Goal: Information Seeking & Learning: Find specific page/section

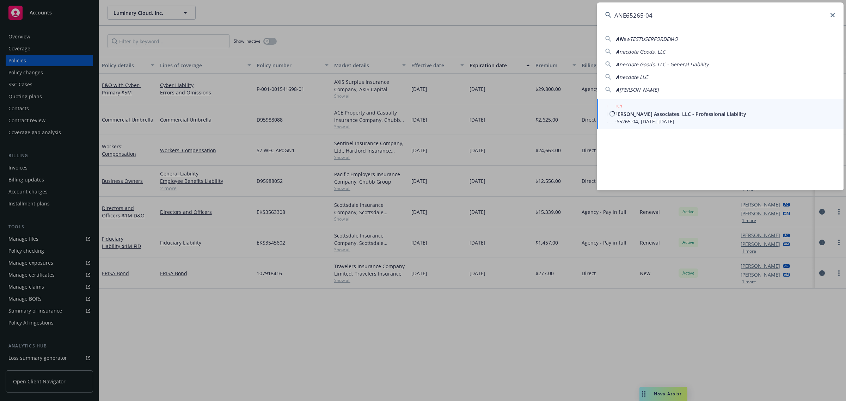
type input "ANE65265-04"
click at [666, 115] on span "M [PERSON_NAME] Associates, LLC - Professional Liability" at bounding box center [721, 113] width 229 height 7
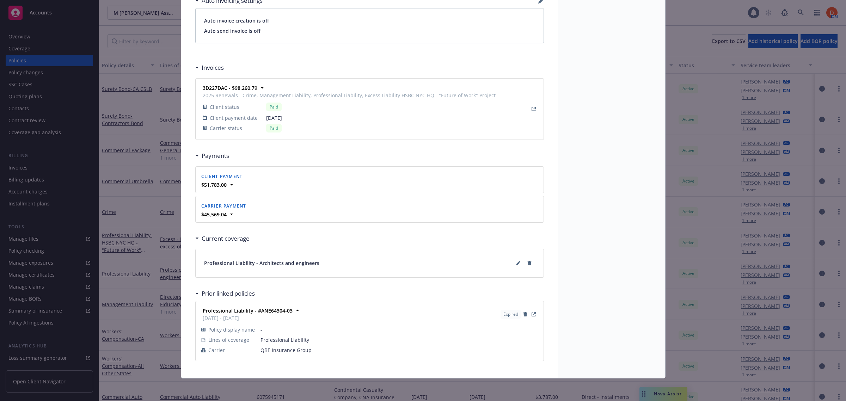
scroll to position [598, 0]
click at [513, 265] on button at bounding box center [518, 263] width 11 height 11
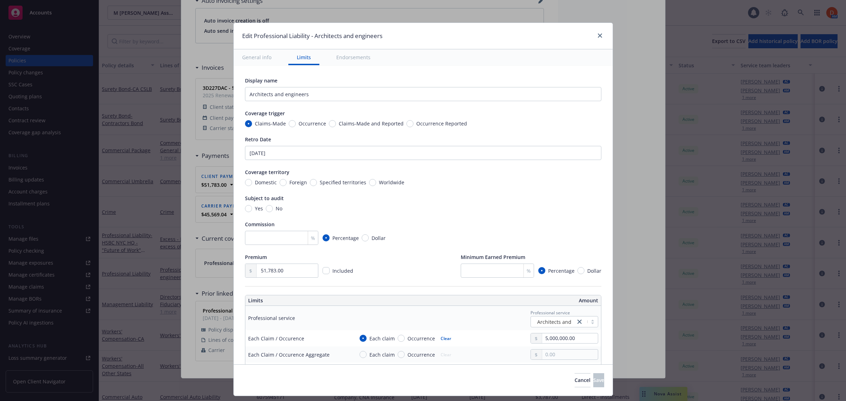
click at [348, 59] on button "Endorsements" at bounding box center [353, 57] width 51 height 16
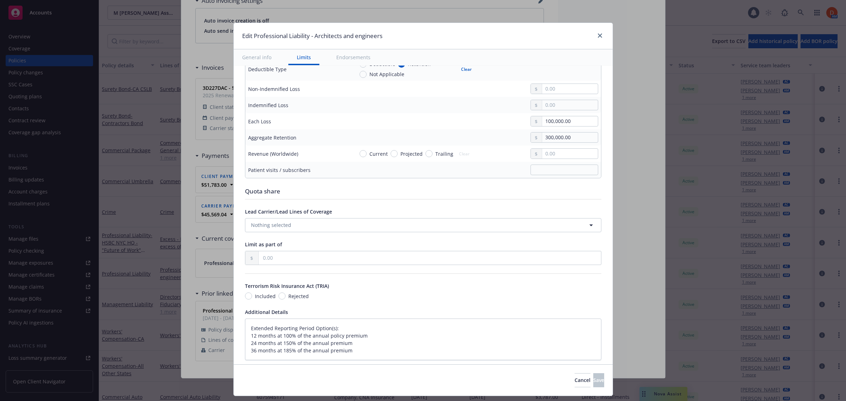
type textarea "x"
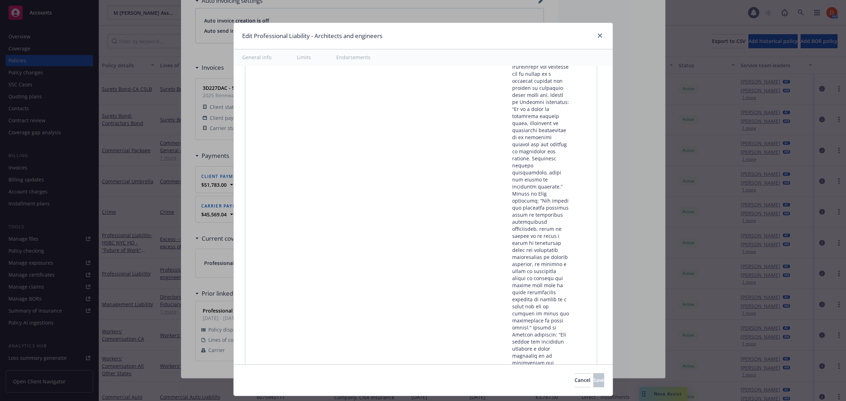
scroll to position [5144, 0]
click at [598, 33] on icon "close" at bounding box center [600, 35] width 4 height 4
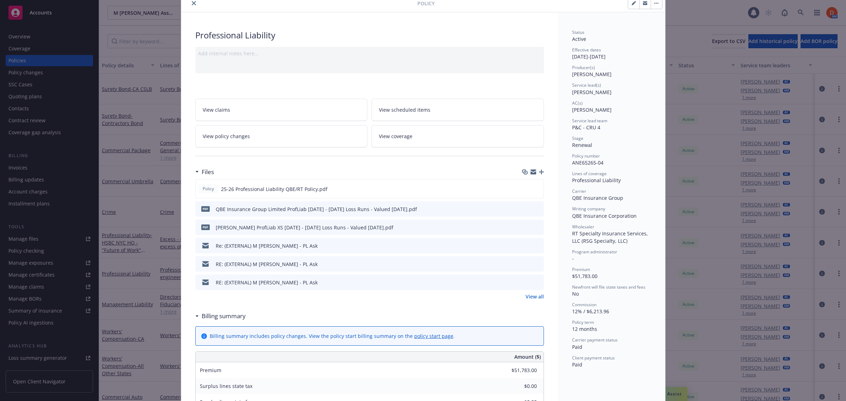
scroll to position [0, 0]
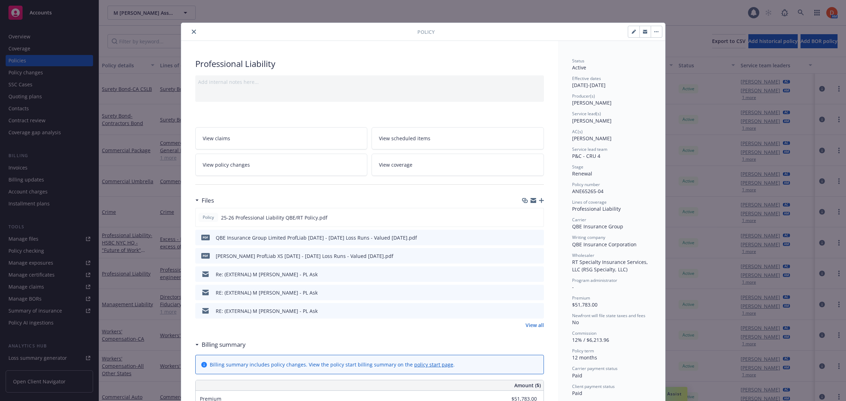
click at [192, 31] on icon "close" at bounding box center [194, 32] width 4 height 4
click at [801, 14] on icon at bounding box center [801, 13] width 6 height 6
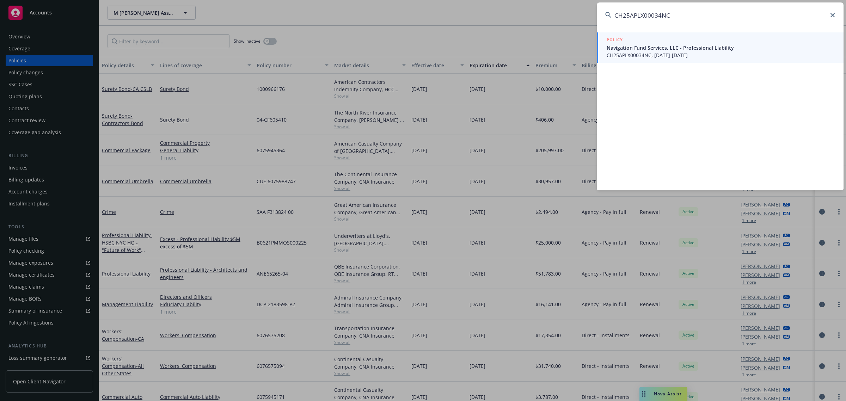
type input "CH25APLX00034NC"
click at [683, 43] on div "POLICY" at bounding box center [721, 40] width 229 height 8
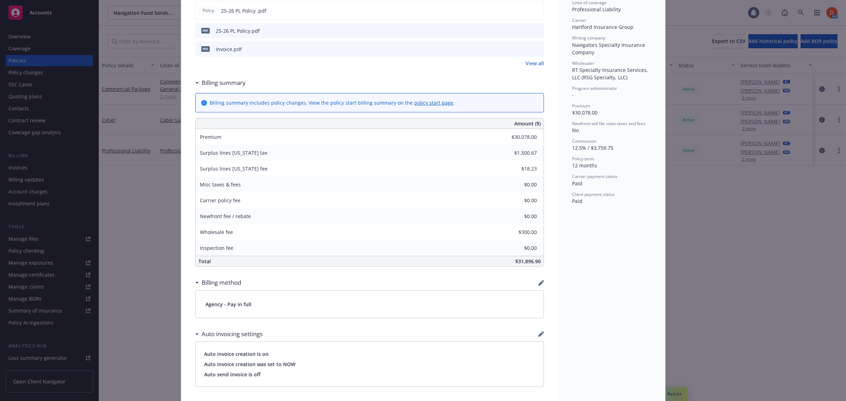
scroll to position [523, 0]
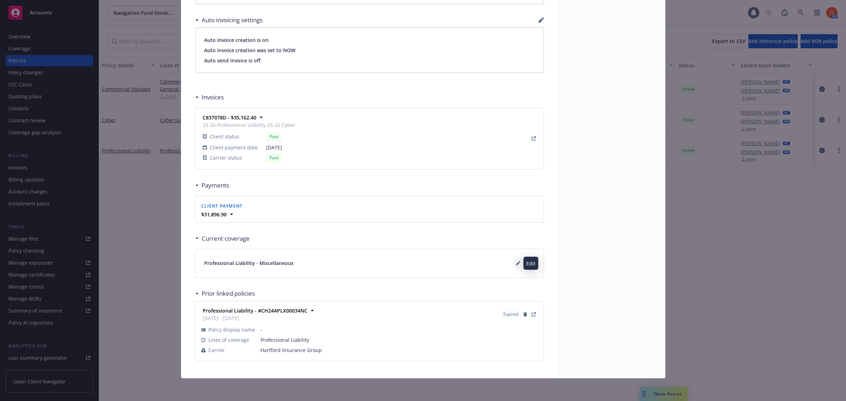
click at [516, 262] on icon at bounding box center [518, 263] width 4 height 4
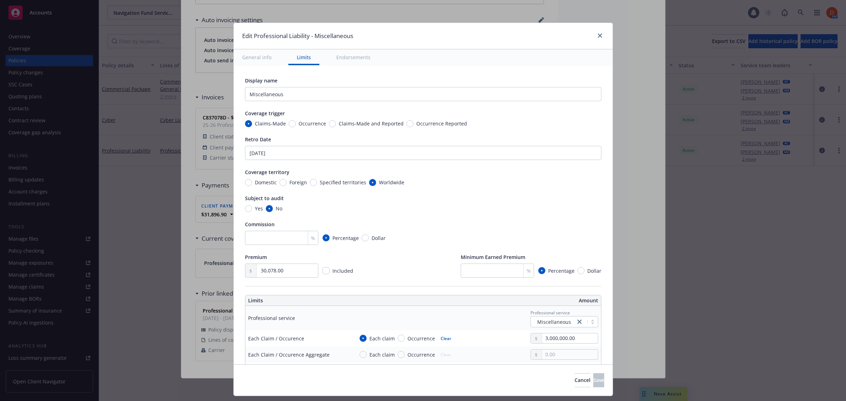
click at [357, 55] on button "Endorsements" at bounding box center [353, 57] width 51 height 16
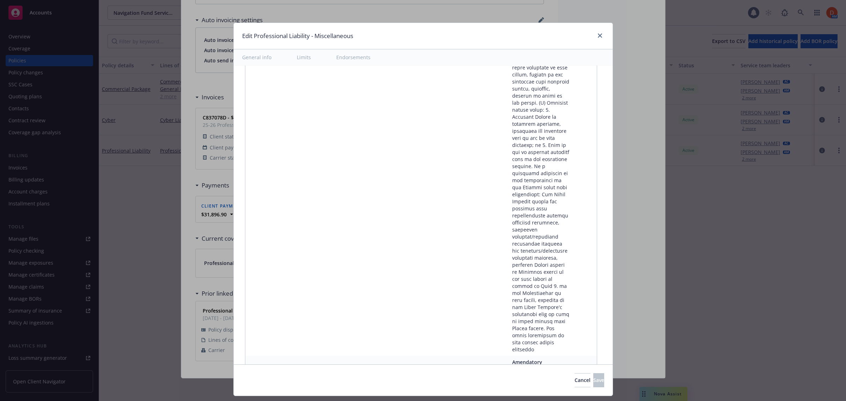
scroll to position [5648, 0]
click at [598, 36] on icon "close" at bounding box center [600, 35] width 4 height 4
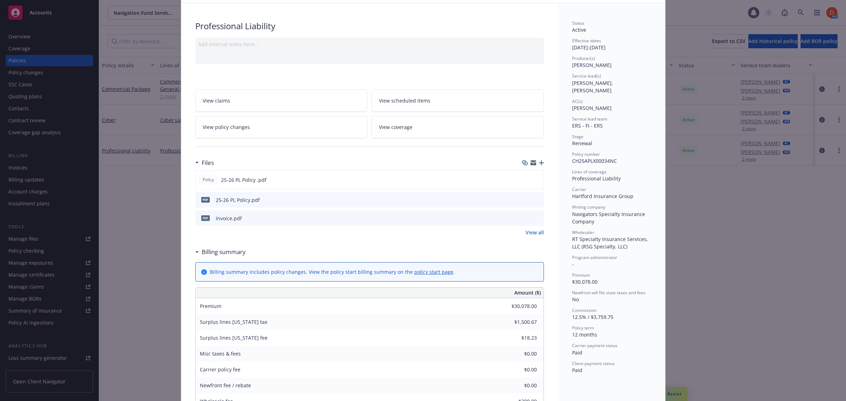
scroll to position [0, 0]
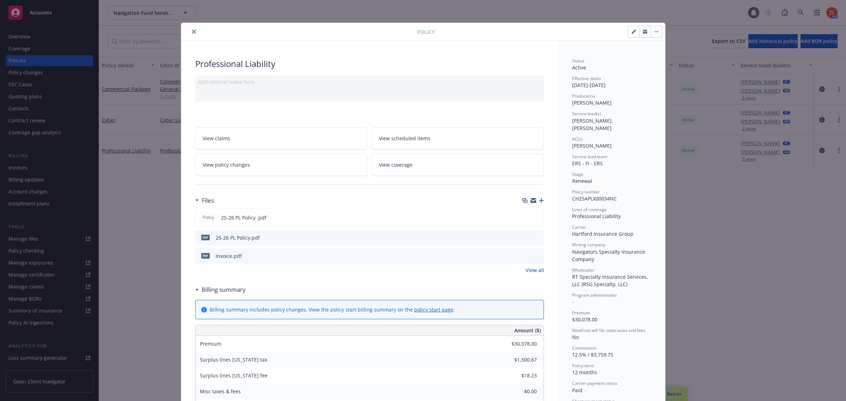
click at [192, 31] on icon "close" at bounding box center [194, 32] width 4 height 4
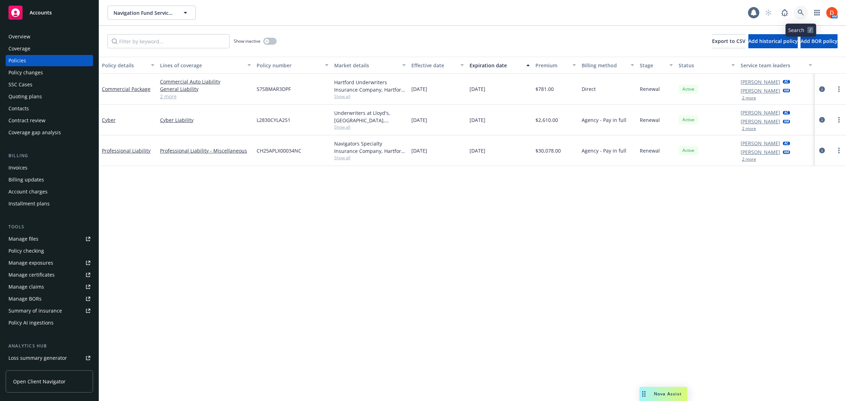
click at [801, 17] on link at bounding box center [801, 13] width 14 height 14
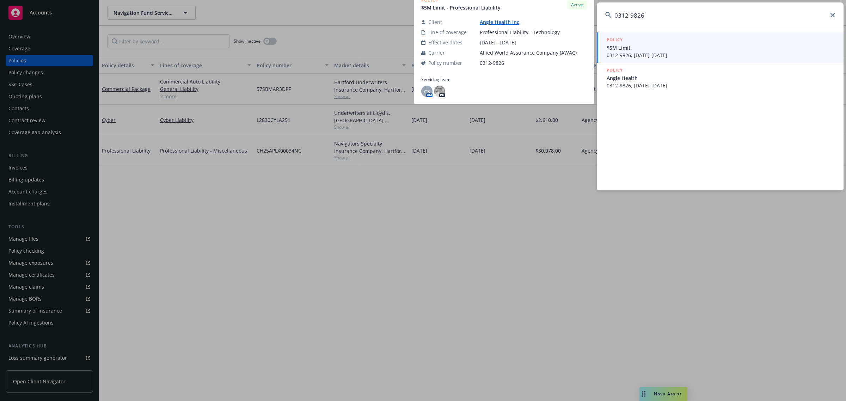
type input "0312-9826"
click at [683, 55] on span "0312-9826, [DATE]-[DATE]" at bounding box center [721, 54] width 229 height 7
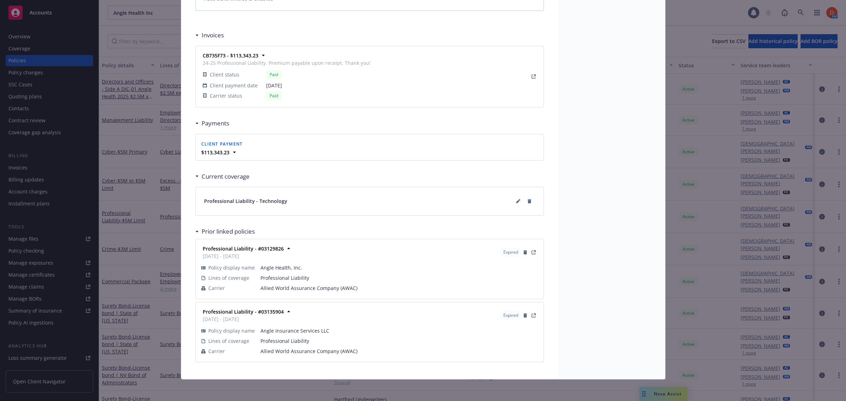
scroll to position [630, 0]
click at [516, 200] on icon at bounding box center [518, 200] width 4 height 4
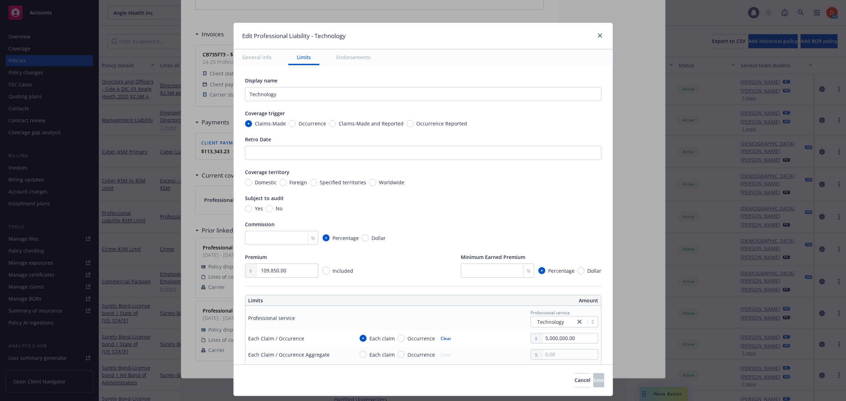
click at [351, 61] on button "Endorsements" at bounding box center [353, 57] width 51 height 16
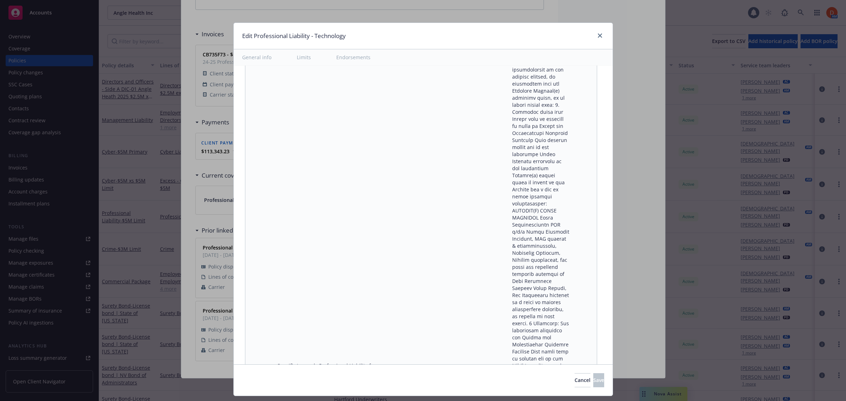
scroll to position [5533, 0]
click at [596, 35] on link "close" at bounding box center [600, 35] width 8 height 8
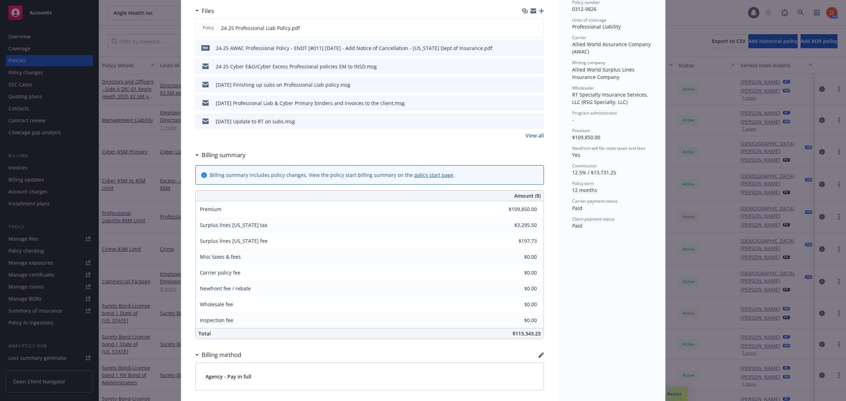
scroll to position [0, 0]
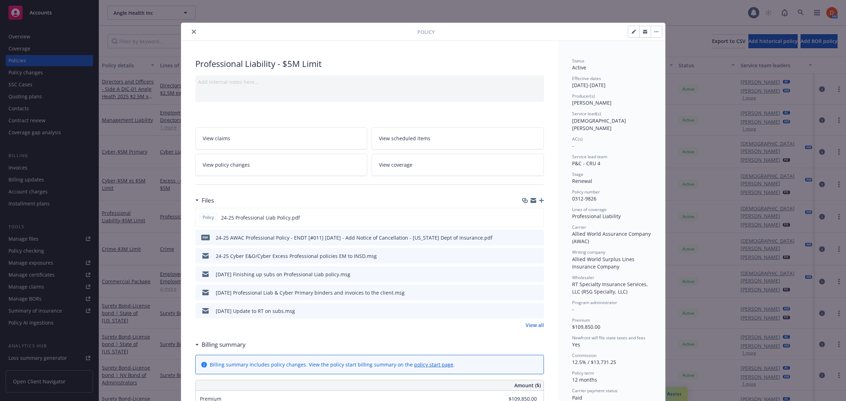
click at [192, 31] on icon "close" at bounding box center [194, 32] width 4 height 4
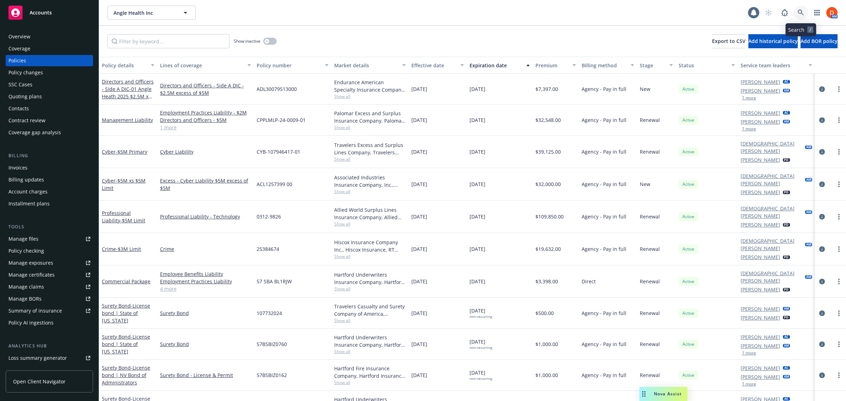
click at [803, 17] on link at bounding box center [801, 13] width 14 height 14
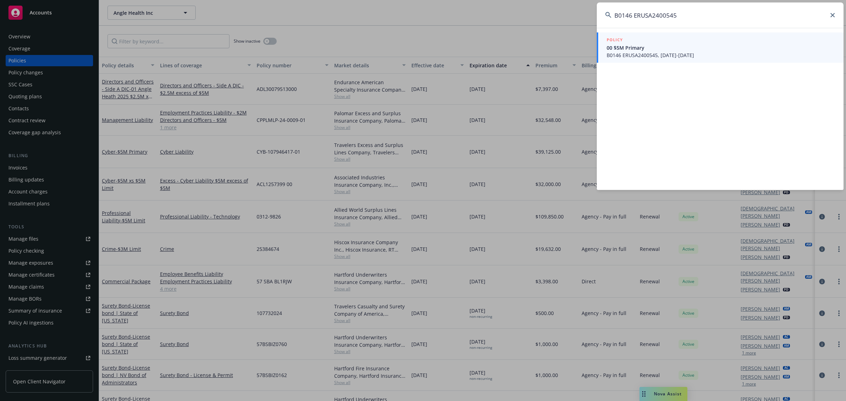
type input "B0146 ERUSA2400545"
click at [725, 51] on span "B0146 ERUSA2400545, [DATE]-[DATE]" at bounding box center [721, 54] width 229 height 7
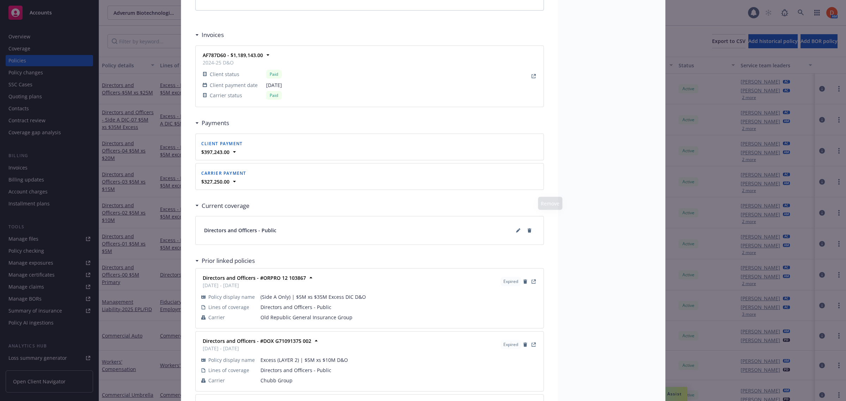
scroll to position [661, 0]
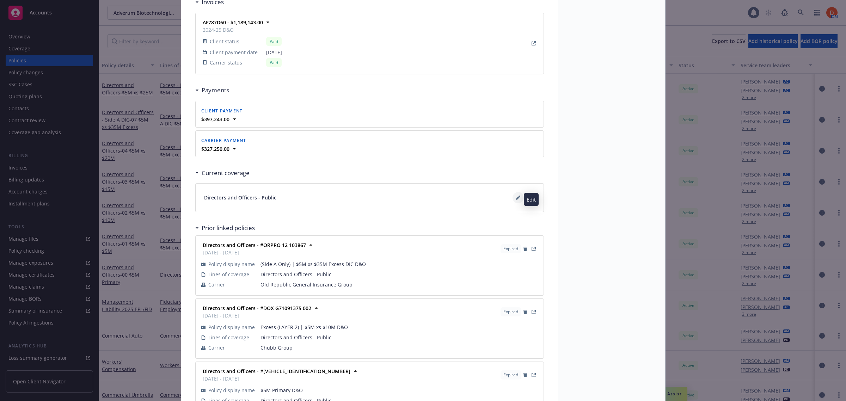
click at [517, 200] on icon at bounding box center [518, 198] width 4 height 4
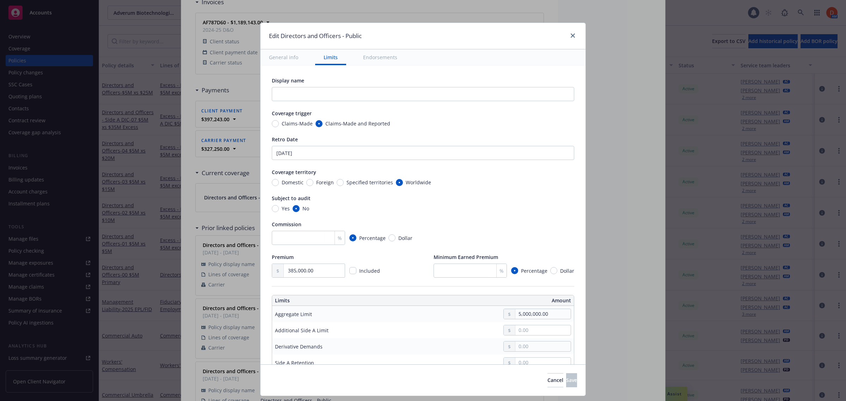
click at [378, 60] on button "Endorsements" at bounding box center [380, 57] width 51 height 16
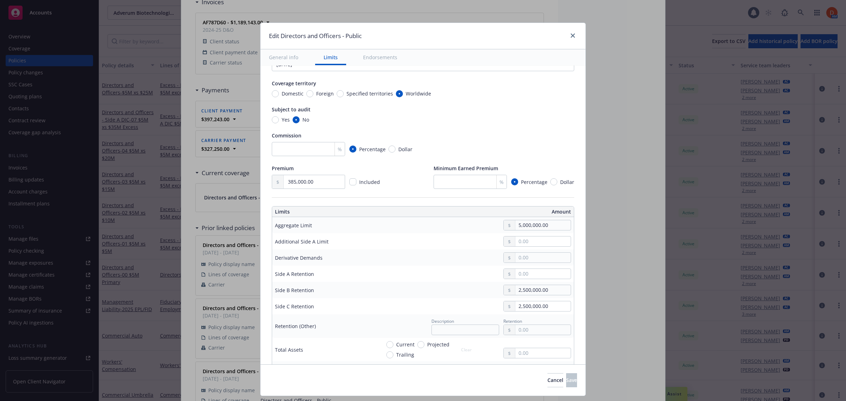
type textarea "x"
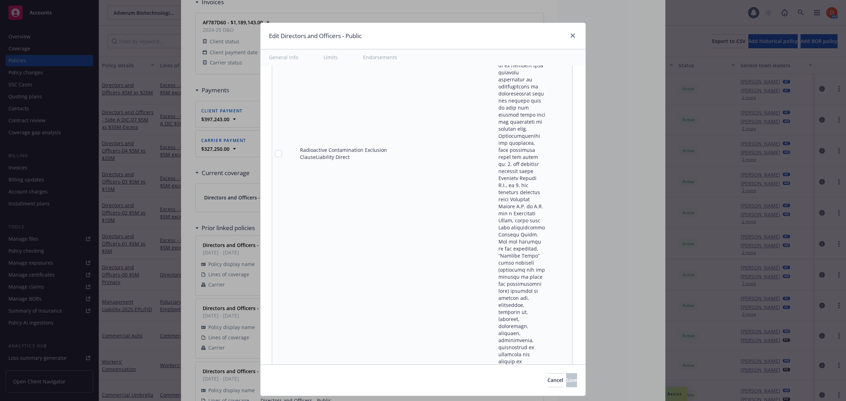
scroll to position [26487, 0]
click at [575, 36] on link "close" at bounding box center [573, 35] width 8 height 8
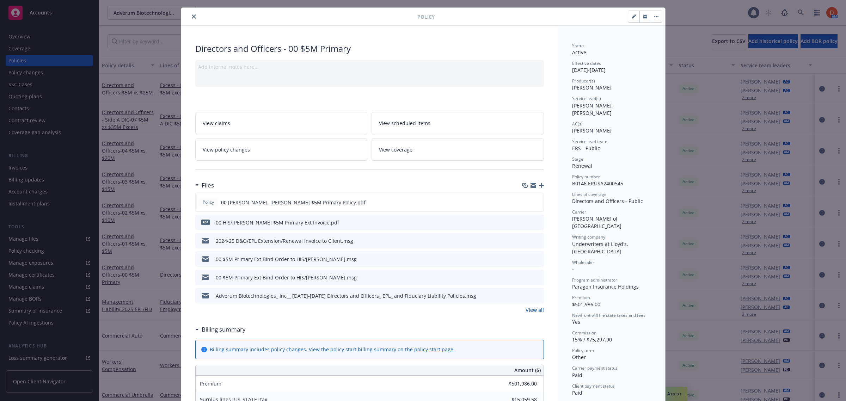
scroll to position [0, 0]
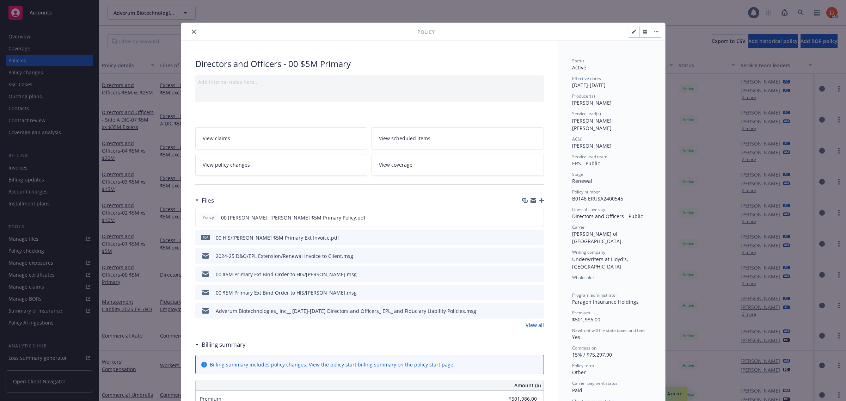
click at [192, 32] on icon "close" at bounding box center [194, 32] width 4 height 4
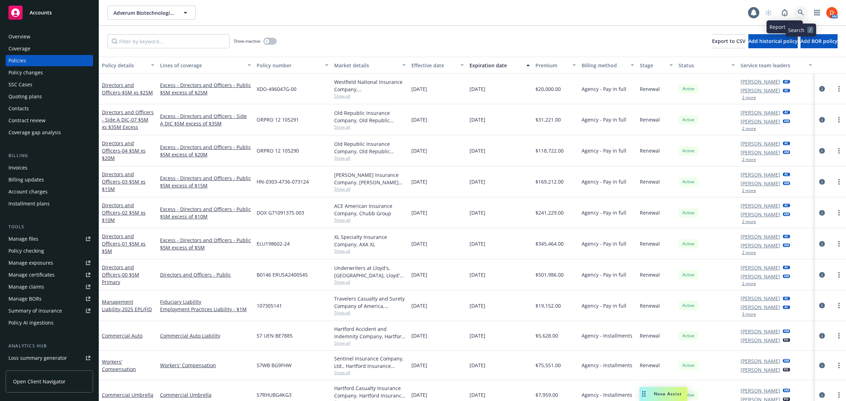
click at [798, 9] on link at bounding box center [801, 13] width 14 height 14
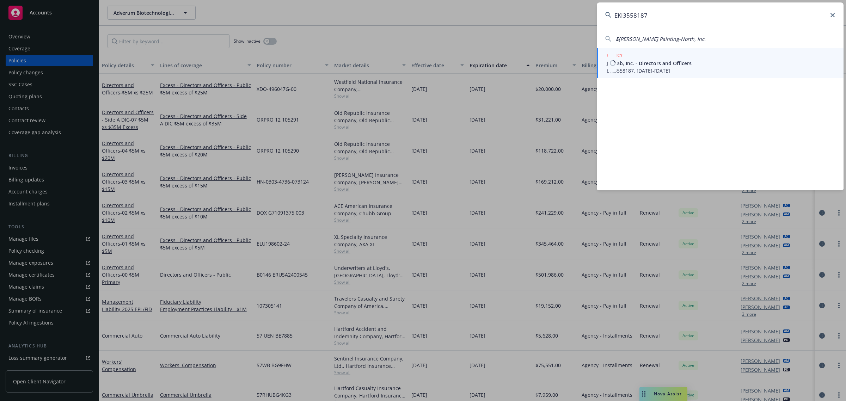
type input "EKI3558187"
click at [698, 53] on div "POLICY" at bounding box center [721, 56] width 229 height 8
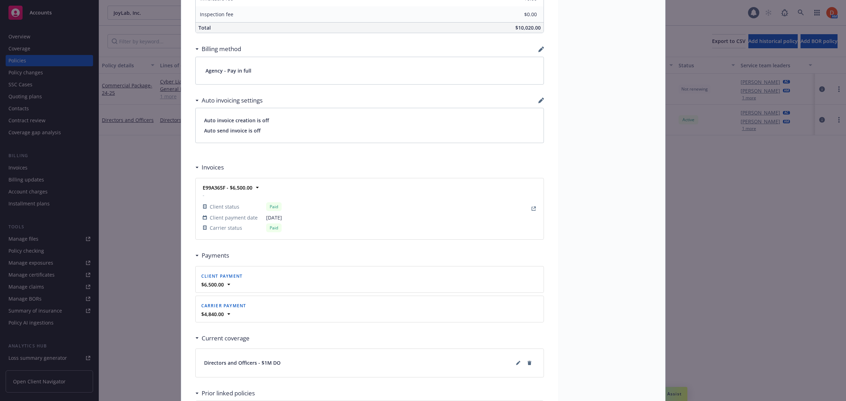
scroll to position [598, 0]
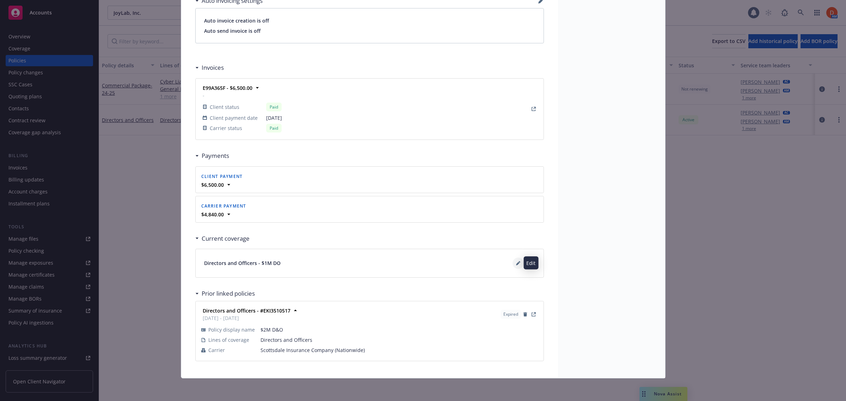
click at [516, 263] on icon at bounding box center [518, 264] width 4 height 4
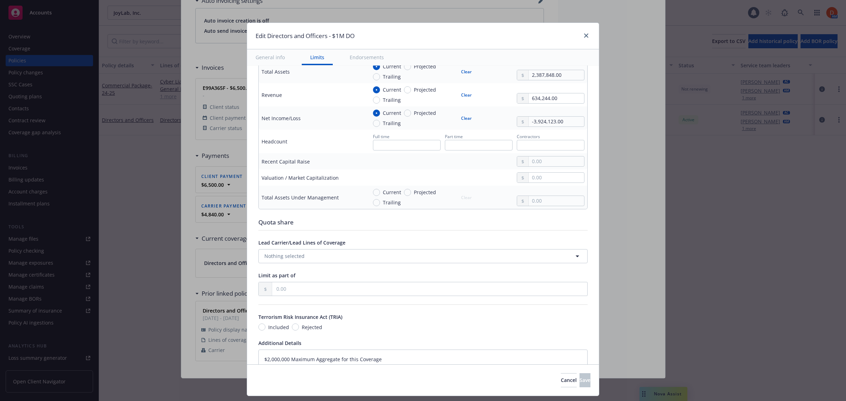
type textarea "x"
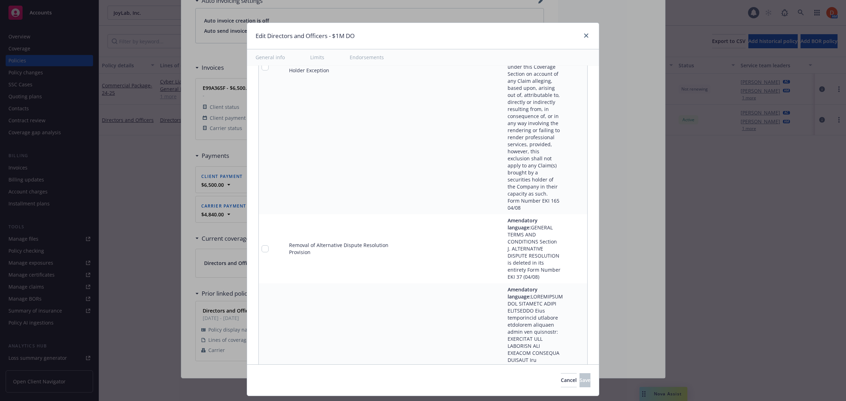
scroll to position [15383, 0]
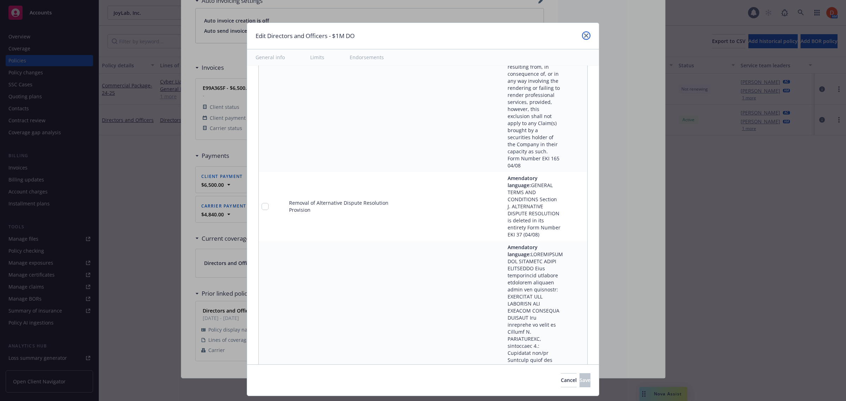
click at [588, 37] on icon "close" at bounding box center [586, 35] width 4 height 4
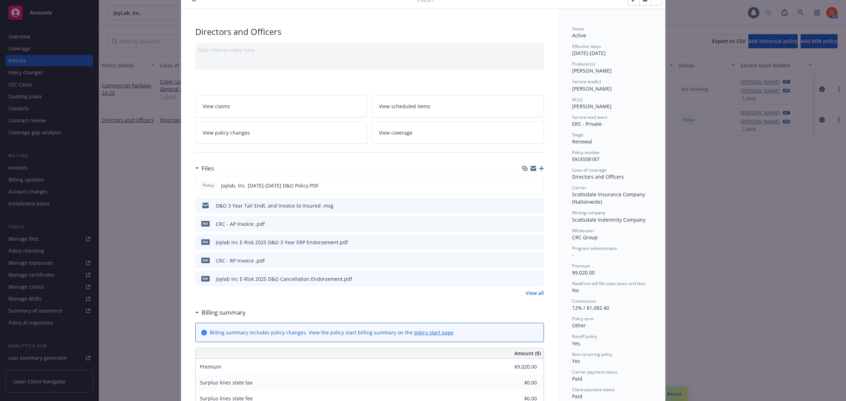
scroll to position [0, 0]
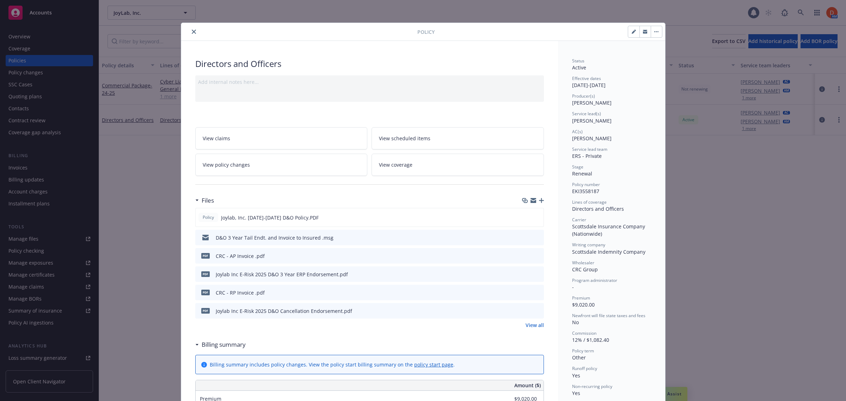
click at [192, 31] on icon "close" at bounding box center [194, 32] width 4 height 4
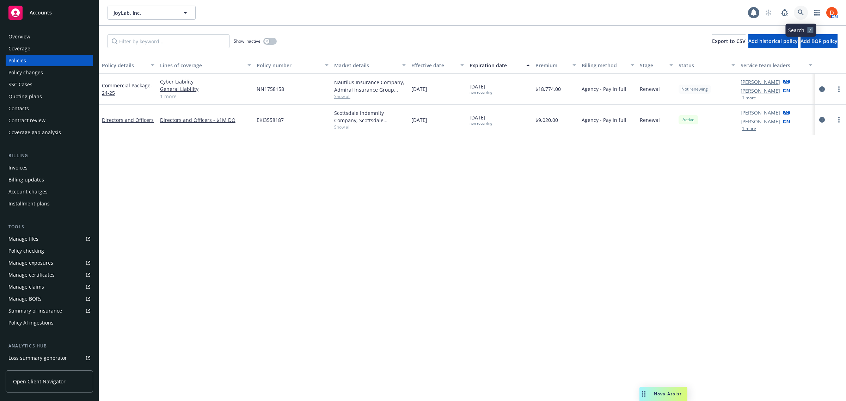
click at [799, 9] on link at bounding box center [801, 13] width 14 height 14
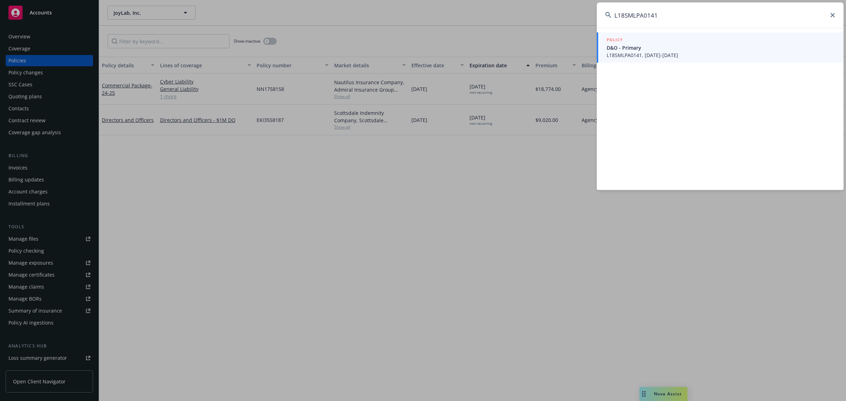
type input "L18SMLPA0141"
click at [690, 51] on span "L18SMLPA0141, [DATE]-[DATE]" at bounding box center [721, 54] width 229 height 7
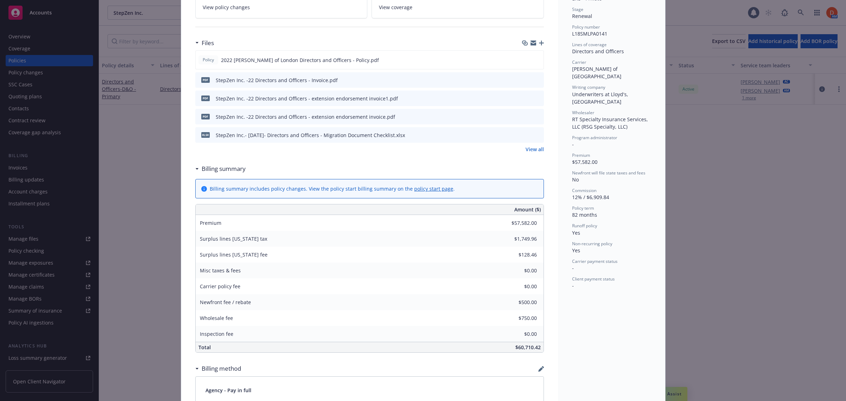
scroll to position [333, 0]
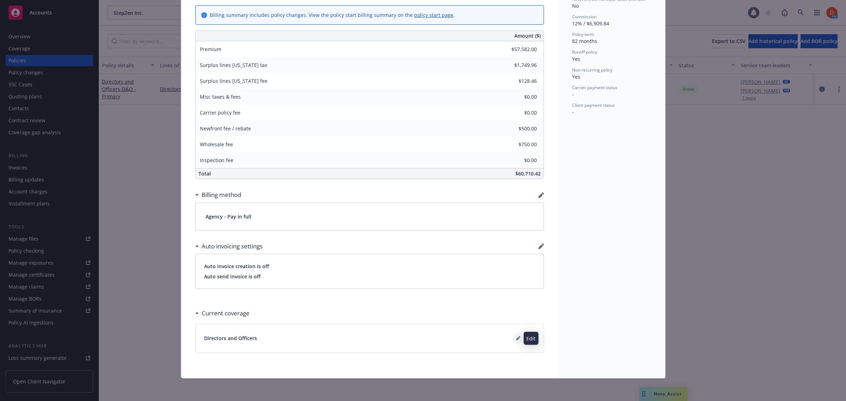
click at [516, 339] on icon at bounding box center [518, 339] width 4 height 4
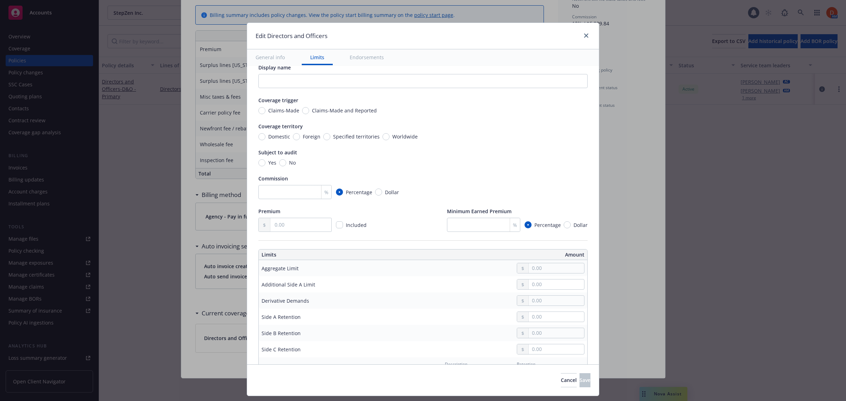
scroll to position [0, 0]
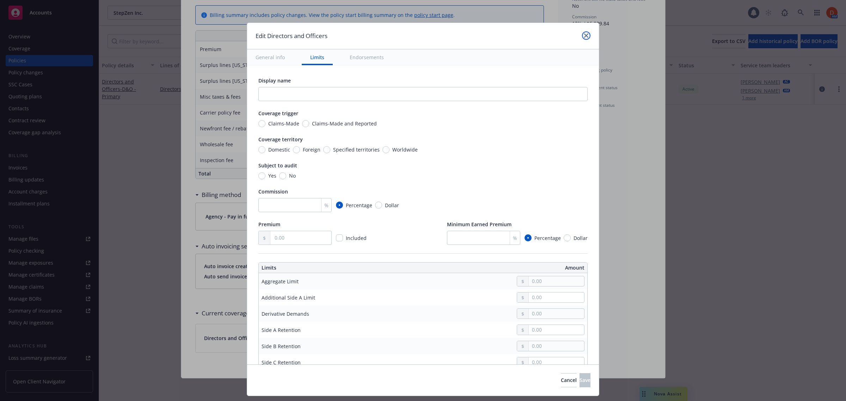
click at [586, 34] on icon "close" at bounding box center [586, 35] width 4 height 4
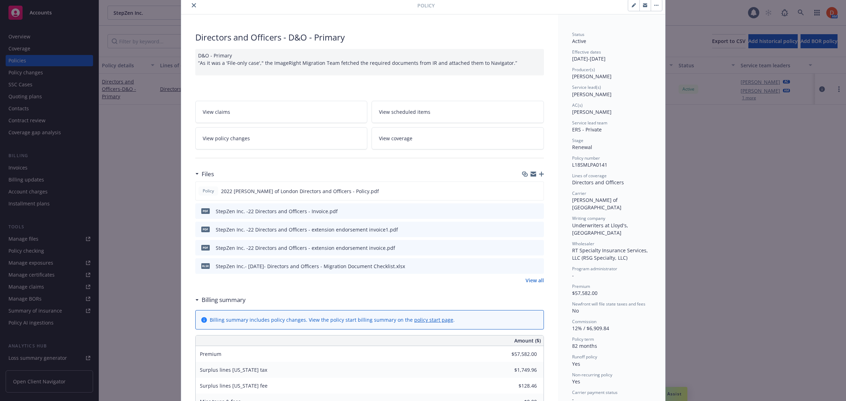
scroll to position [24, 0]
click at [192, 8] on icon "close" at bounding box center [194, 8] width 4 height 4
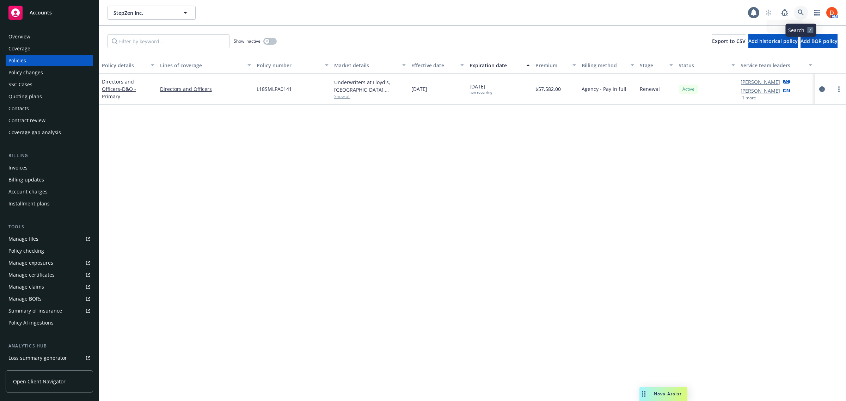
click at [803, 14] on icon at bounding box center [801, 13] width 6 height 6
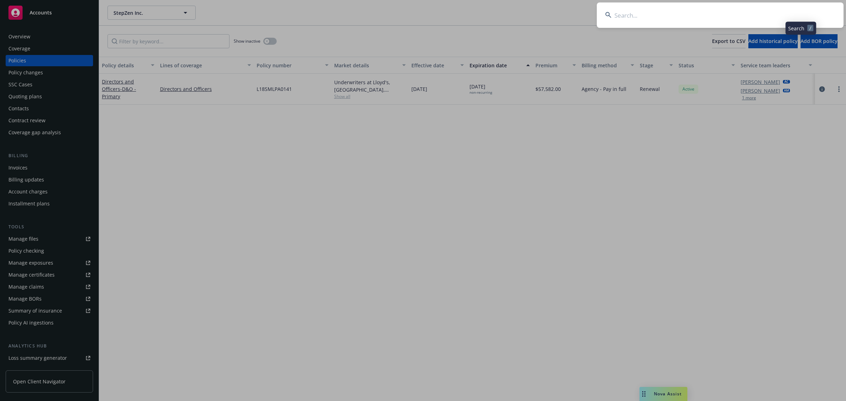
type input "ORPRO 12 105803"
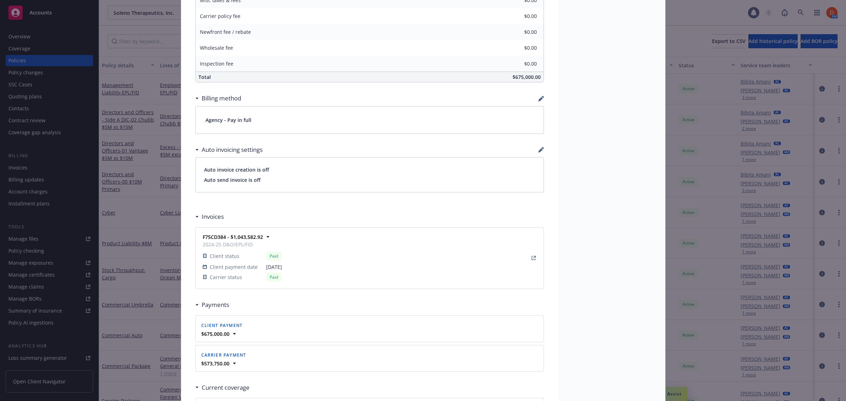
scroll to position [598, 0]
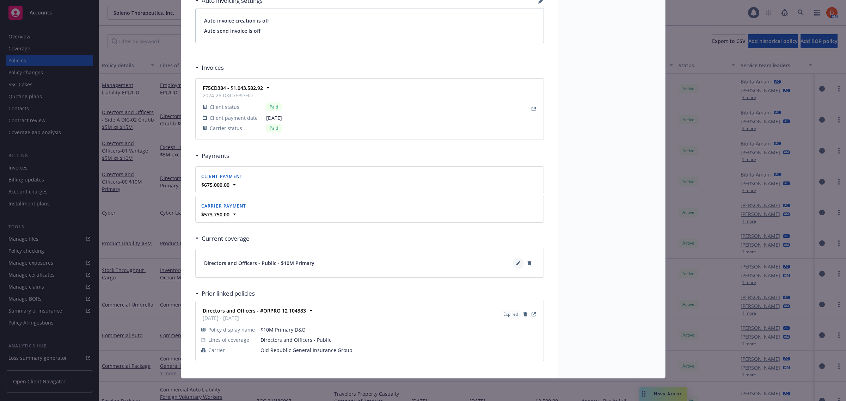
click at [516, 263] on icon at bounding box center [518, 264] width 4 height 4
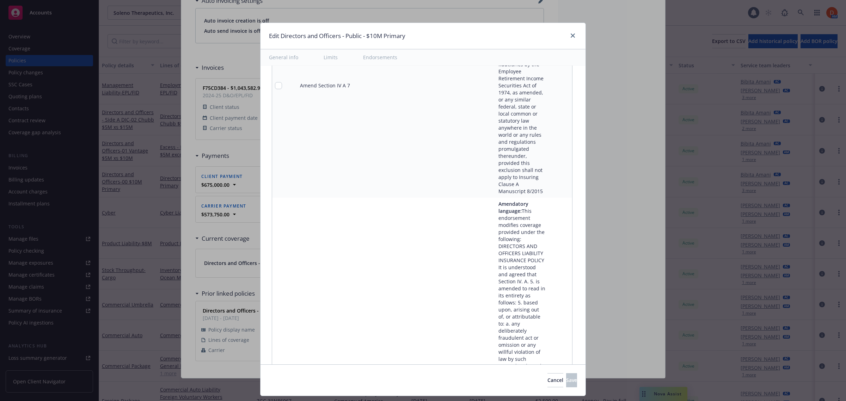
scroll to position [1043, 0]
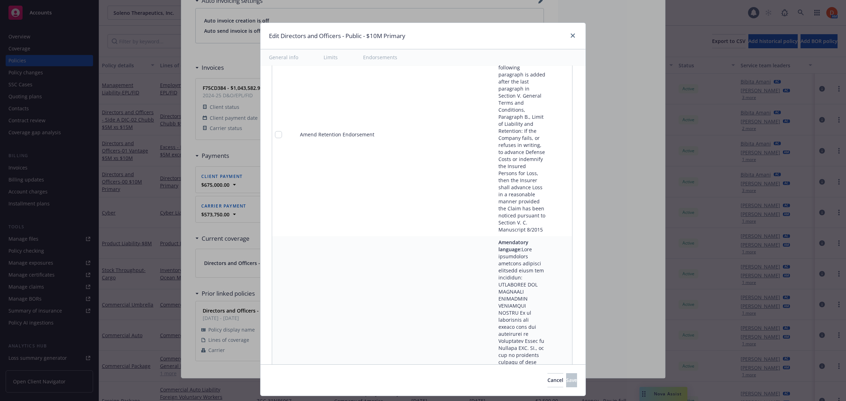
type textarea "x"
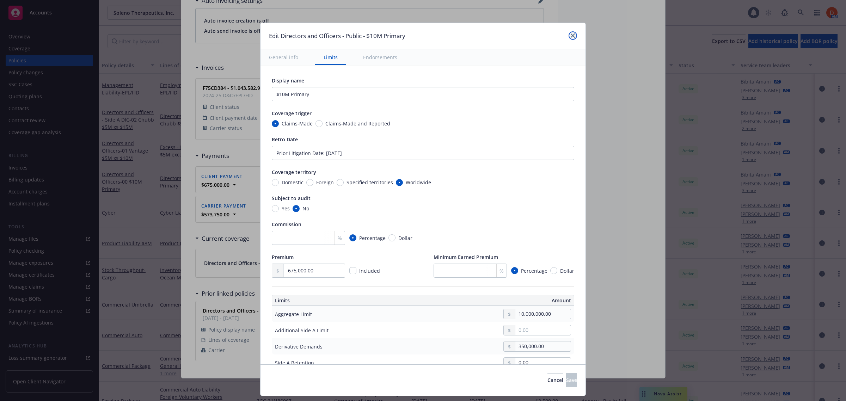
click at [572, 36] on icon "close" at bounding box center [573, 35] width 4 height 4
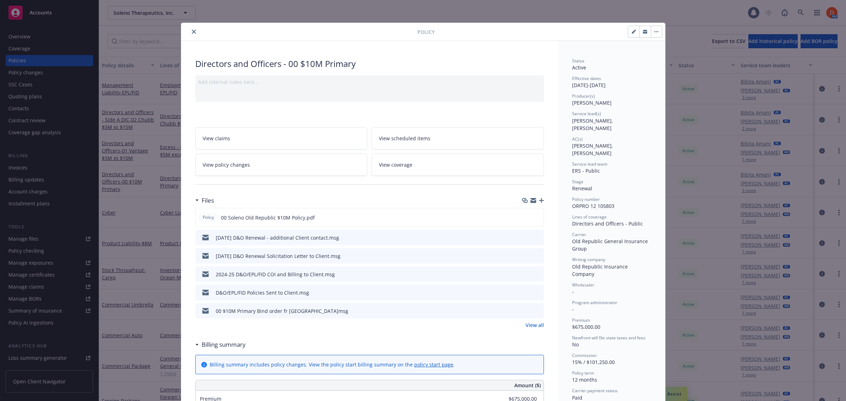
click at [192, 31] on icon "close" at bounding box center [194, 32] width 4 height 4
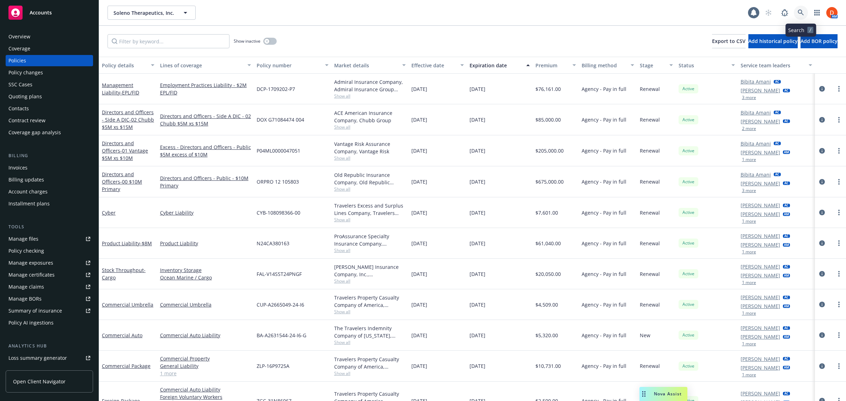
click at [801, 13] on icon at bounding box center [801, 13] width 6 height 6
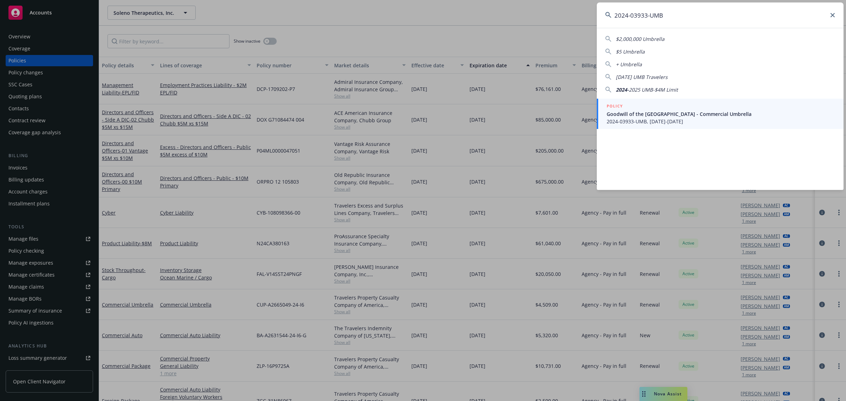
type input "2024-03933-UMB"
click at [651, 115] on span "Goodwill of the [GEOGRAPHIC_DATA] - Commercial Umbrella" at bounding box center [721, 113] width 229 height 7
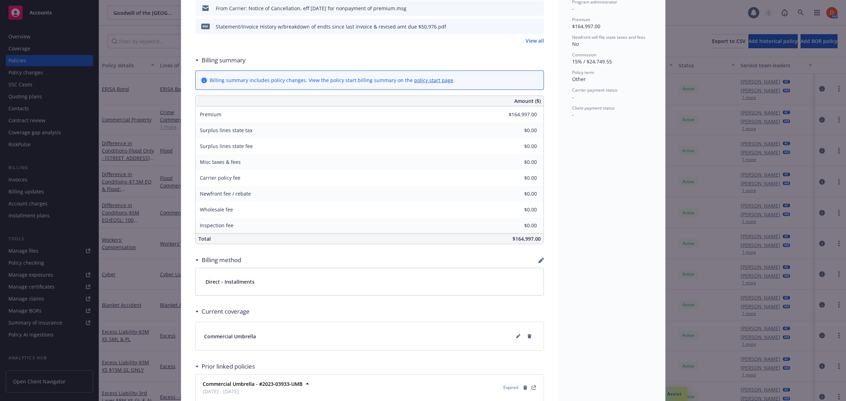
scroll to position [444, 0]
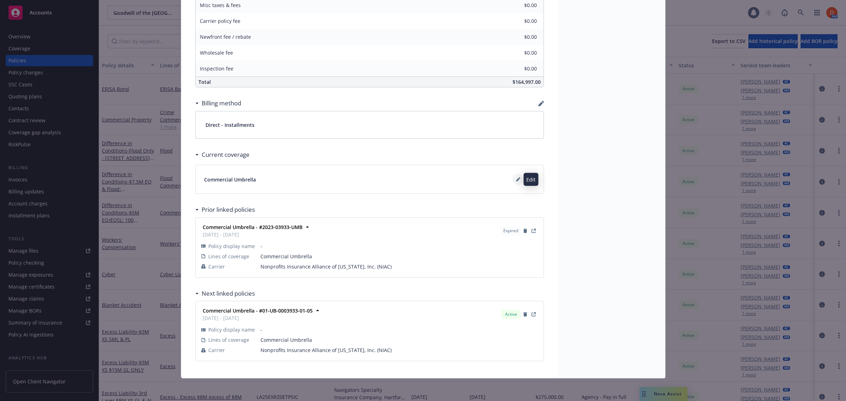
click at [516, 177] on button at bounding box center [518, 179] width 11 height 11
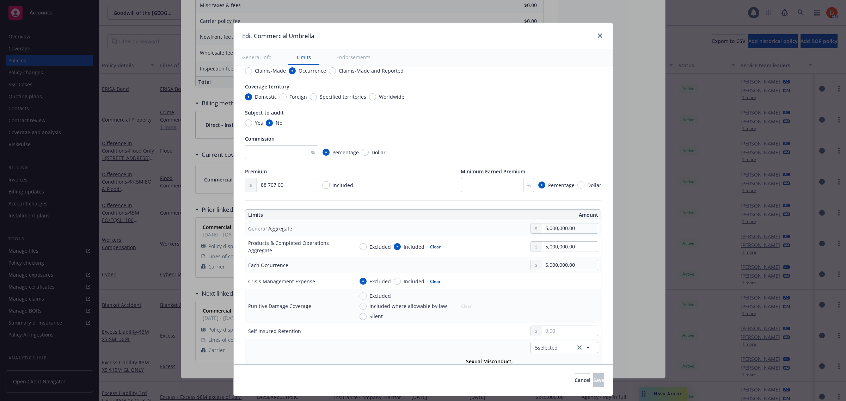
type textarea "x"
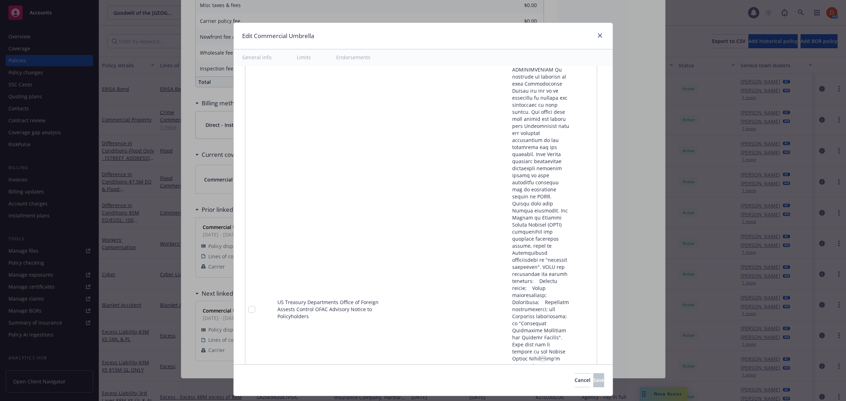
scroll to position [5833, 0]
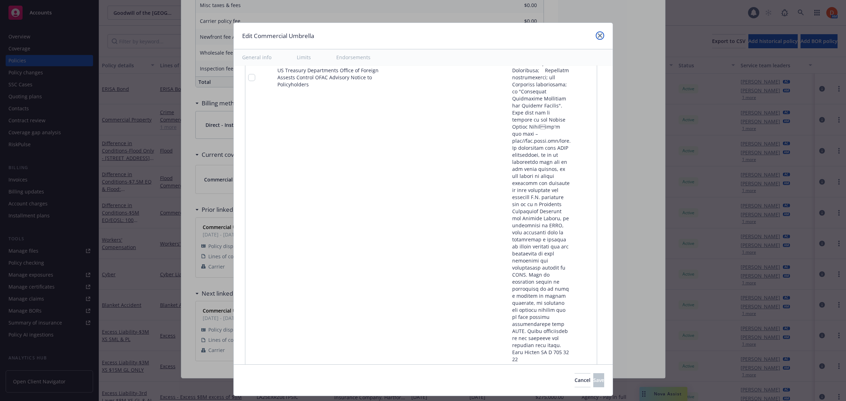
click at [598, 33] on icon "close" at bounding box center [600, 35] width 4 height 4
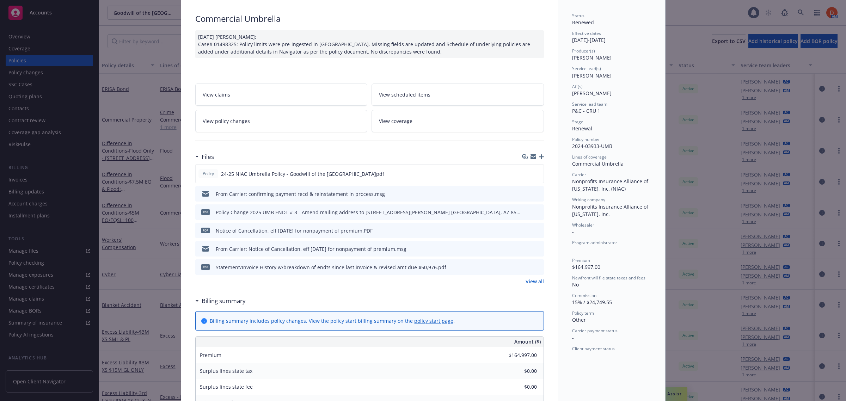
scroll to position [0, 0]
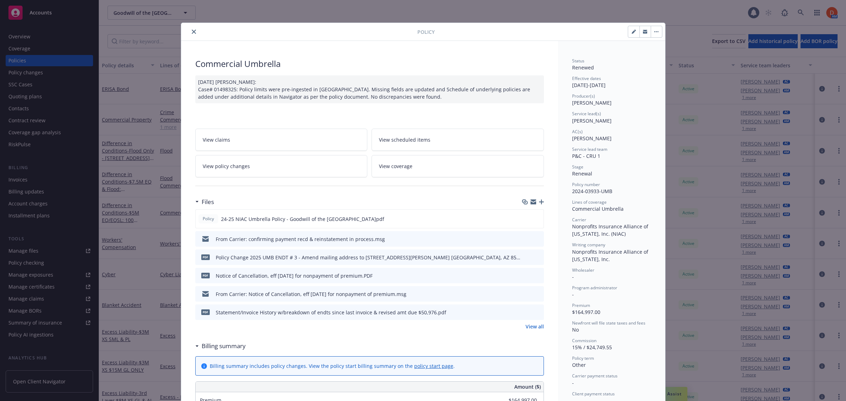
click at [192, 33] on icon "close" at bounding box center [194, 32] width 4 height 4
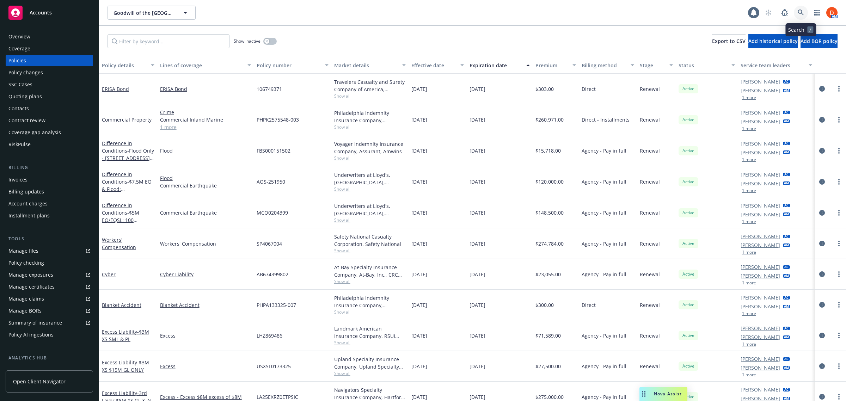
click at [797, 12] on link at bounding box center [801, 13] width 14 height 14
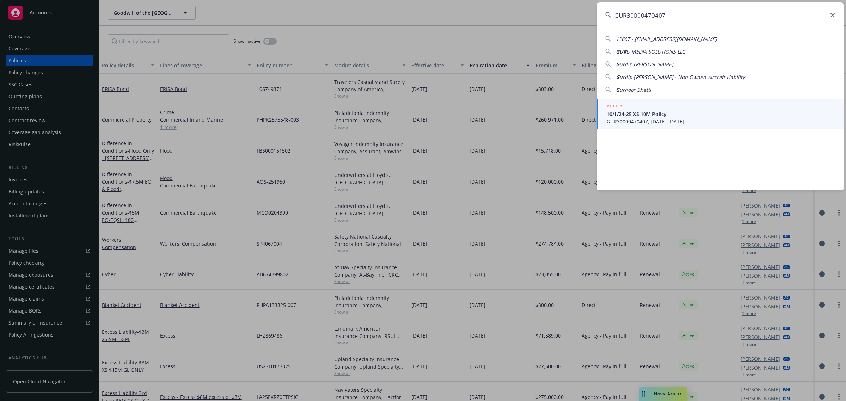
type input "GUR30000470407"
click at [699, 113] on span "10/1/24-25 XS 10M Policy" at bounding box center [721, 113] width 229 height 7
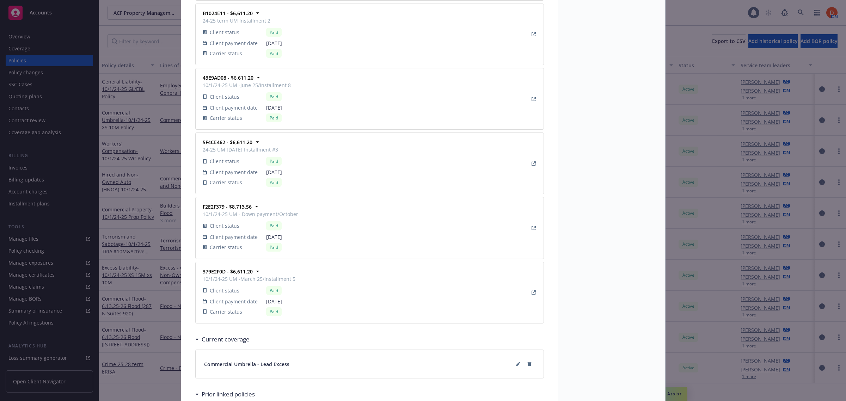
scroll to position [1312, 0]
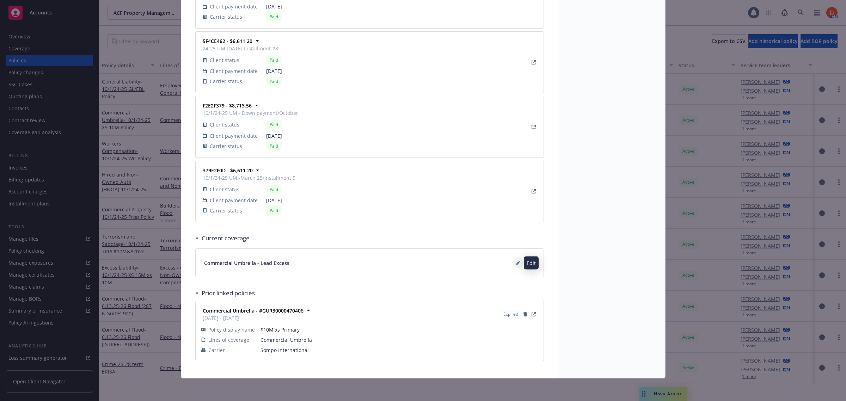
click at [519, 261] on icon at bounding box center [520, 262] width 2 height 2
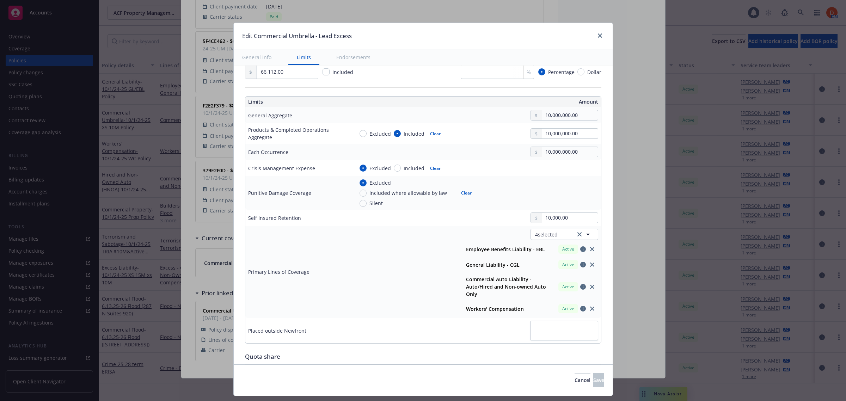
scroll to position [176, 0]
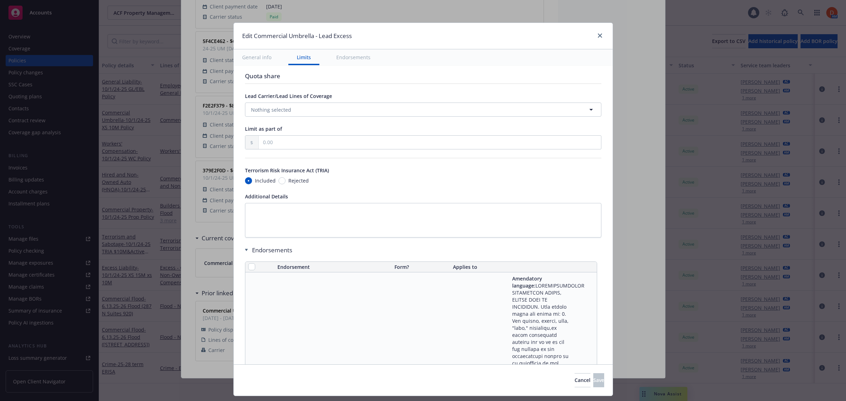
type textarea "x"
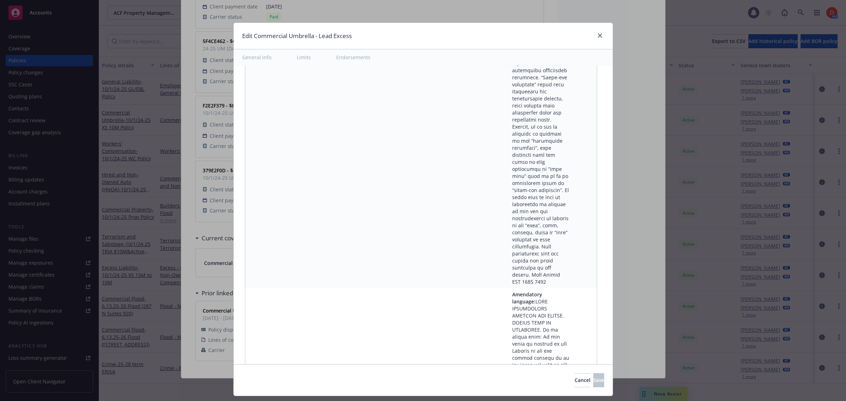
scroll to position [12069, 0]
click at [575, 378] on button "Cancel" at bounding box center [583, 380] width 16 height 14
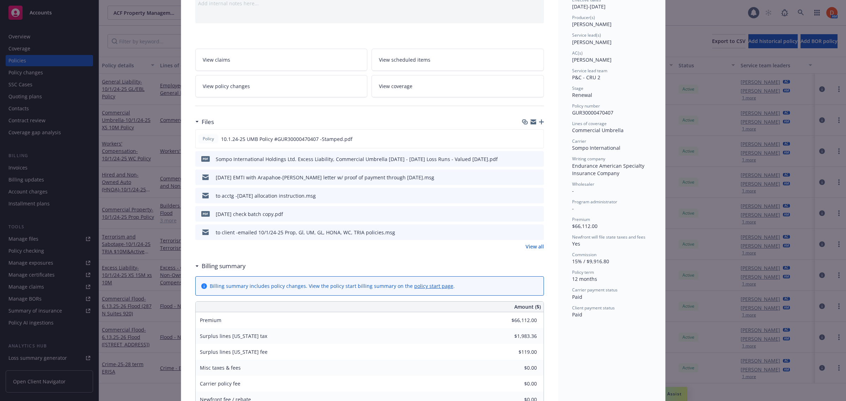
scroll to position [0, 0]
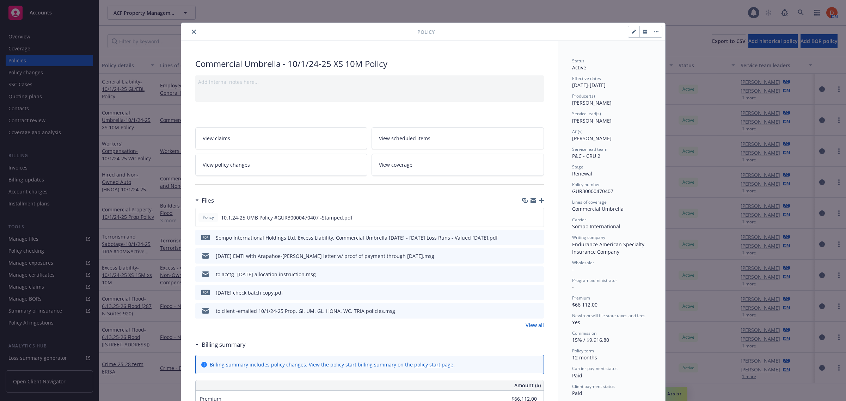
click at [190, 31] on button "close" at bounding box center [194, 32] width 8 height 8
